Goal: Find contact information: Find contact information

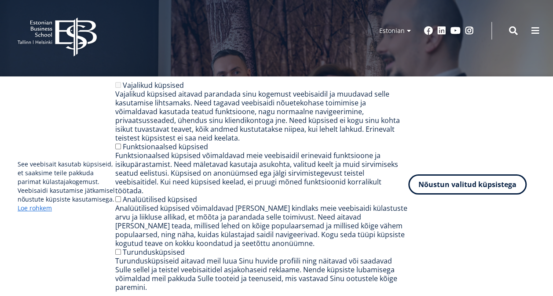
click at [464, 191] on button "Nõustun valitud küpsistega" at bounding box center [467, 185] width 118 height 20
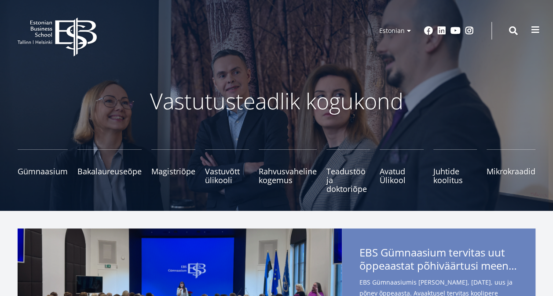
click at [536, 32] on span at bounding box center [535, 29] width 9 height 9
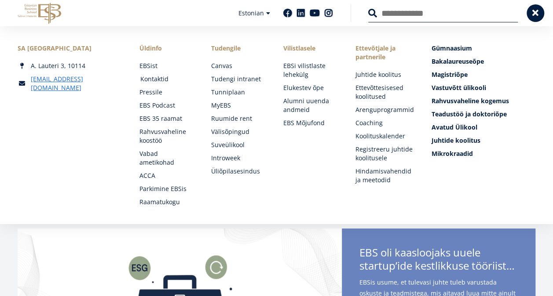
click at [160, 80] on link "Kontaktid" at bounding box center [167, 79] width 55 height 9
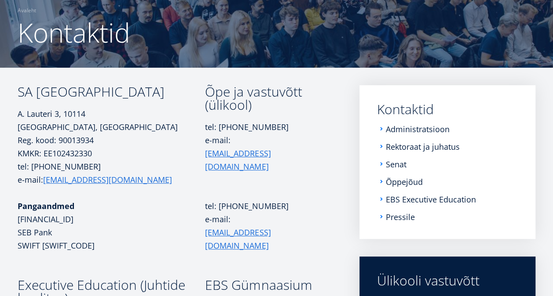
scroll to position [65, 0]
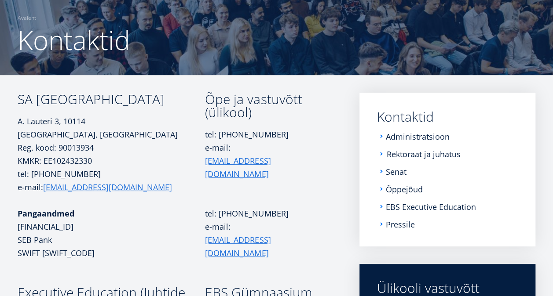
click at [444, 153] on link "Rektoraat ja juhatus" at bounding box center [423, 154] width 74 height 9
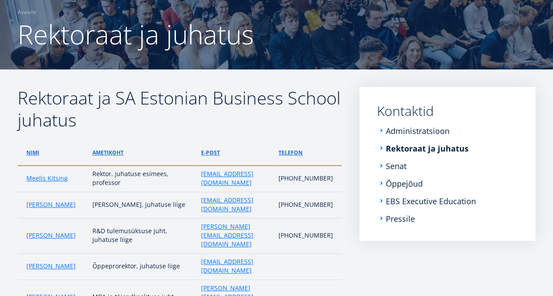
scroll to position [72, 0]
